Goal: Find specific page/section: Find specific page/section

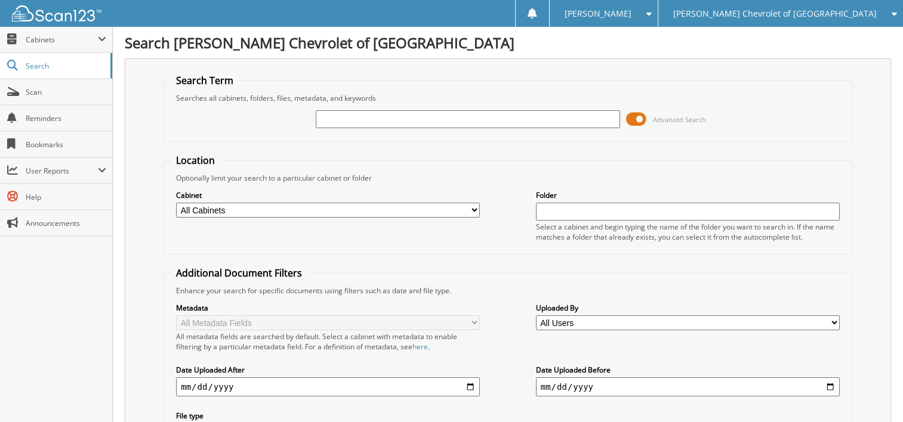
click at [369, 209] on select "All Cabinets ACCOUNTS PAYABLE ACCOUNTS RECEIVABLE BODY SHOP RO CAR DEALS CASH R…" at bounding box center [328, 210] width 304 height 15
select select "19138"
click at [176, 203] on select "All Cabinets ACCOUNTS PAYABLE ACCOUNTS RECEIVABLE BODY SHOP RO CAR DEALS CASH R…" at bounding box center [328, 210] width 304 height 15
click at [350, 118] on input "text" at bounding box center [468, 119] width 304 height 18
type input "5725"
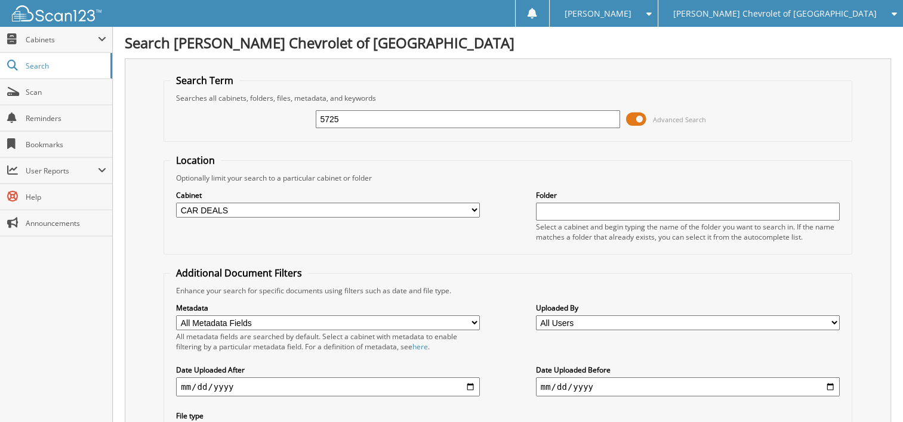
click at [33, 95] on span "Scan" at bounding box center [66, 92] width 81 height 10
